Goal: Find specific page/section: Find specific page/section

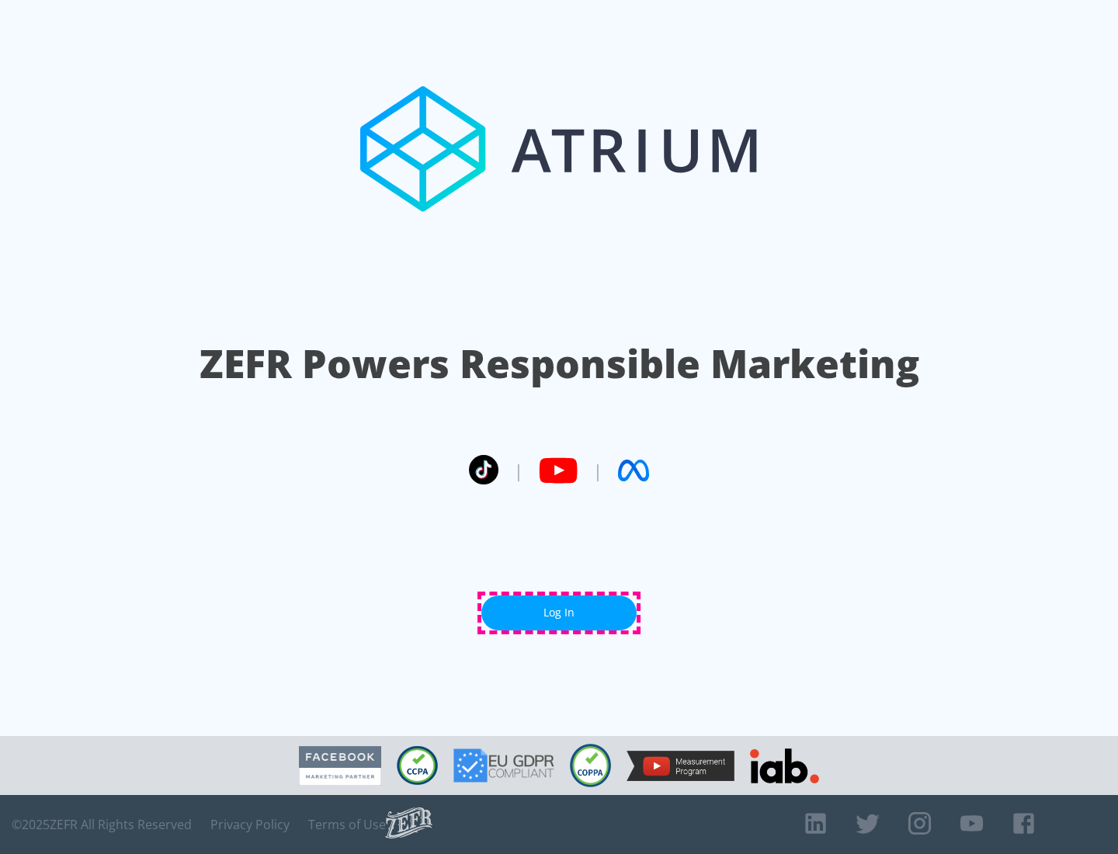
click at [559, 613] on link "Log In" at bounding box center [558, 613] width 155 height 35
